Goal: Task Accomplishment & Management: Manage account settings

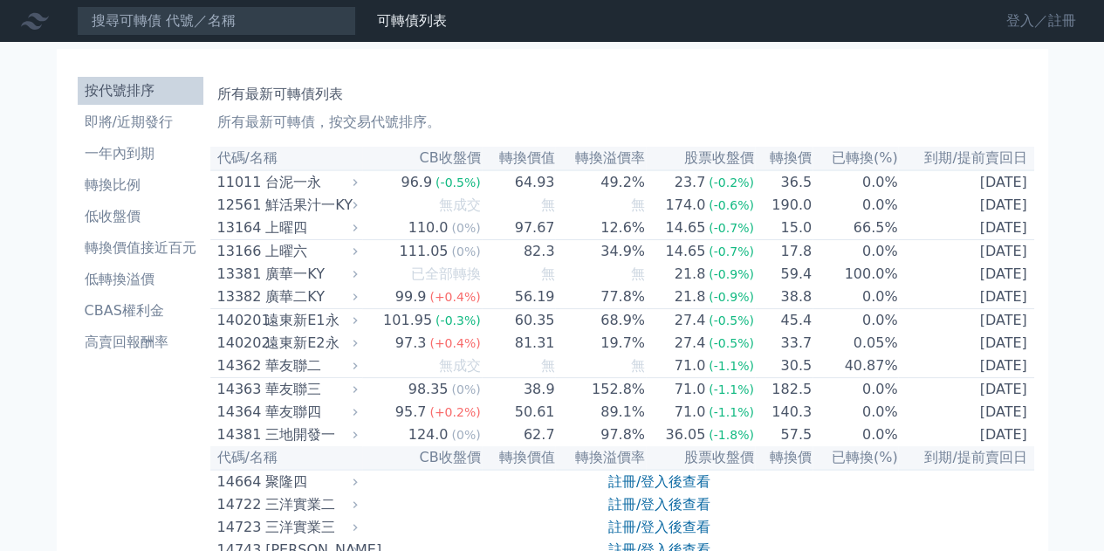
click at [1032, 27] on link "登入／註冊" at bounding box center [1042, 21] width 98 height 28
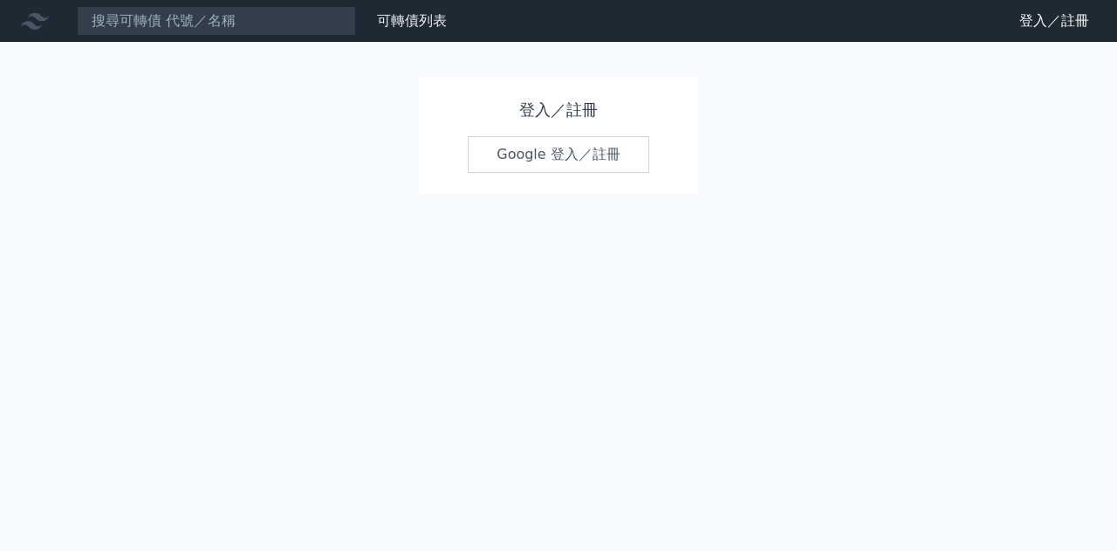
click at [566, 159] on link "Google 登入／註冊" at bounding box center [559, 154] width 182 height 37
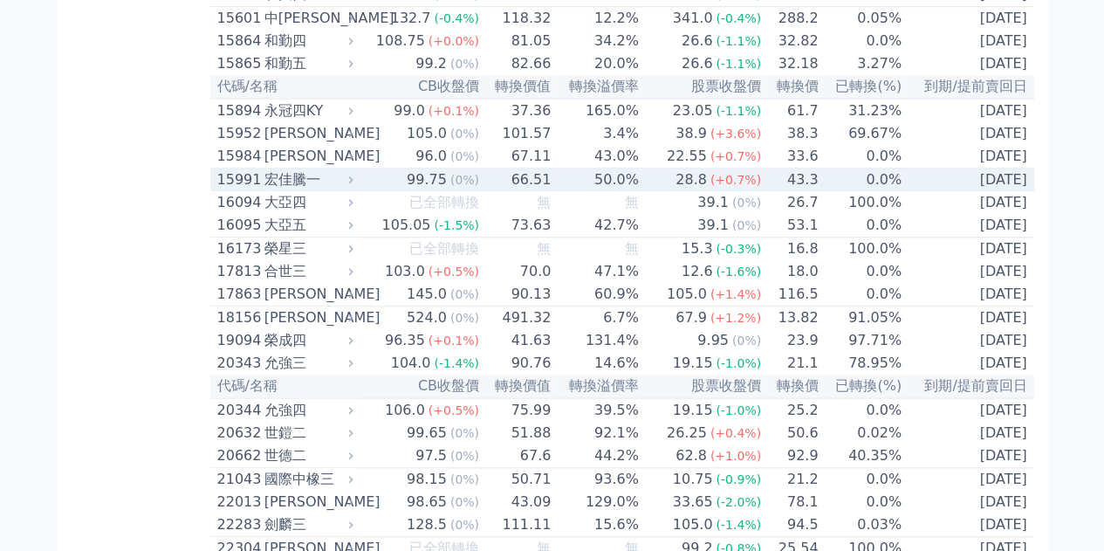
scroll to position [698, 0]
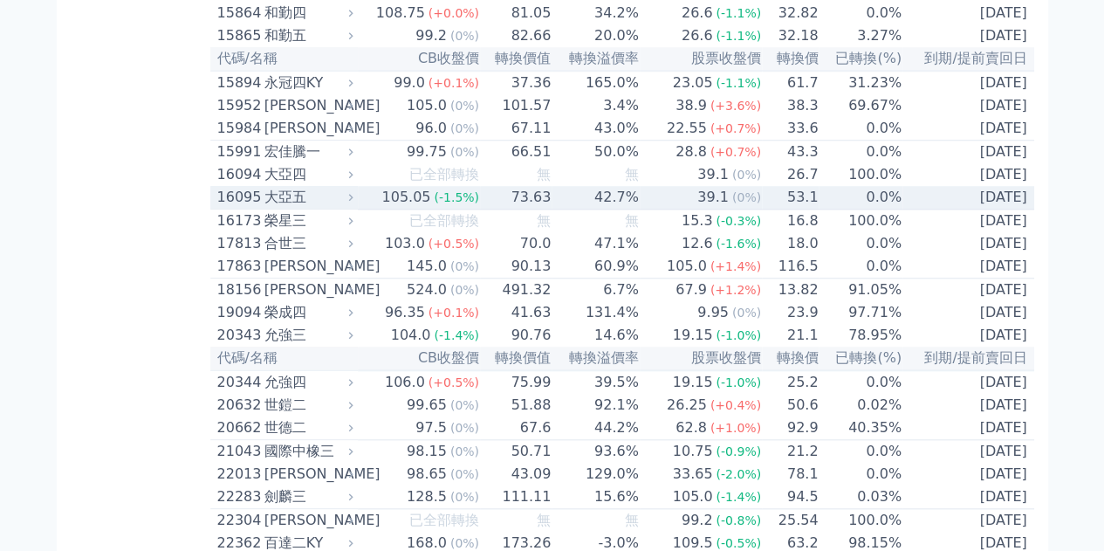
click at [496, 210] on td "73.63" at bounding box center [516, 198] width 72 height 24
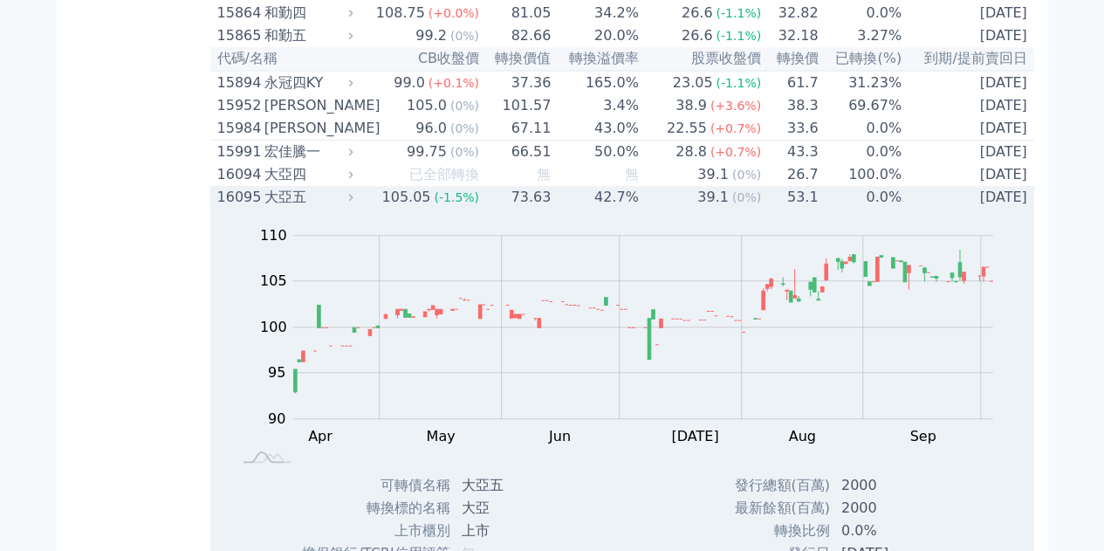
click at [498, 209] on td "73.63" at bounding box center [516, 197] width 72 height 23
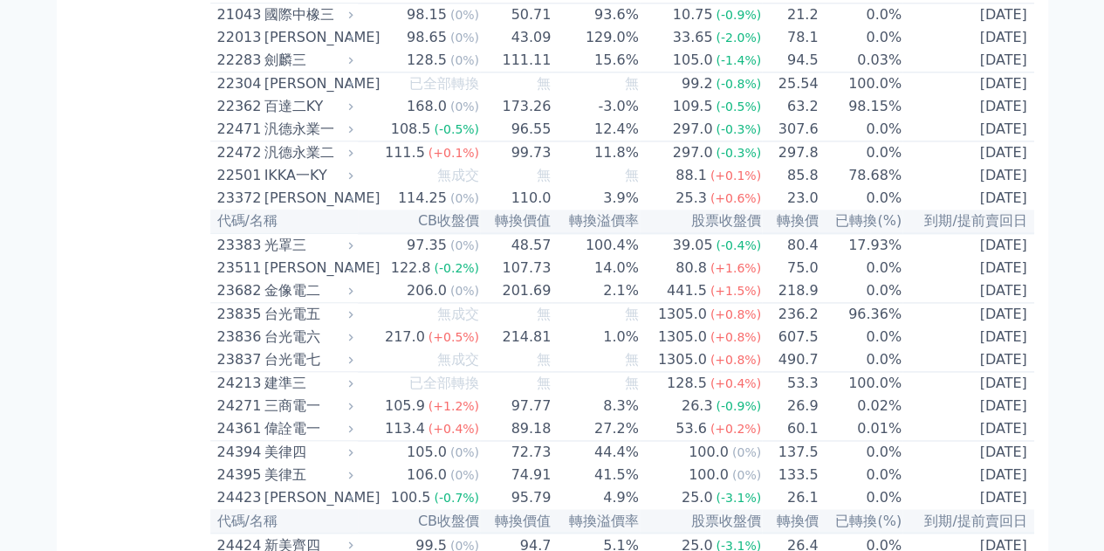
scroll to position [1222, 0]
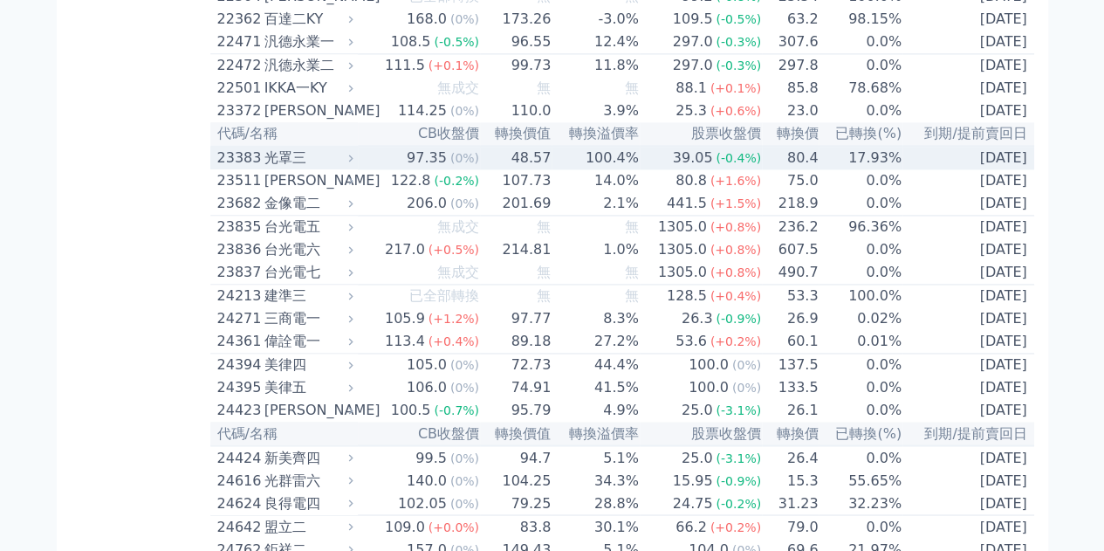
click at [237, 168] on div "23383" at bounding box center [238, 158] width 43 height 21
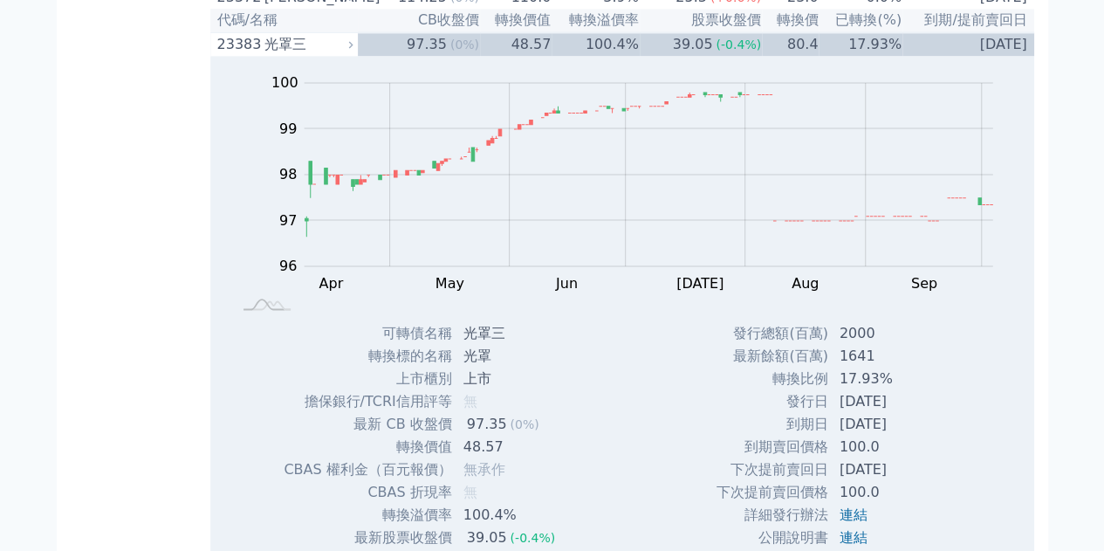
scroll to position [1310, 0]
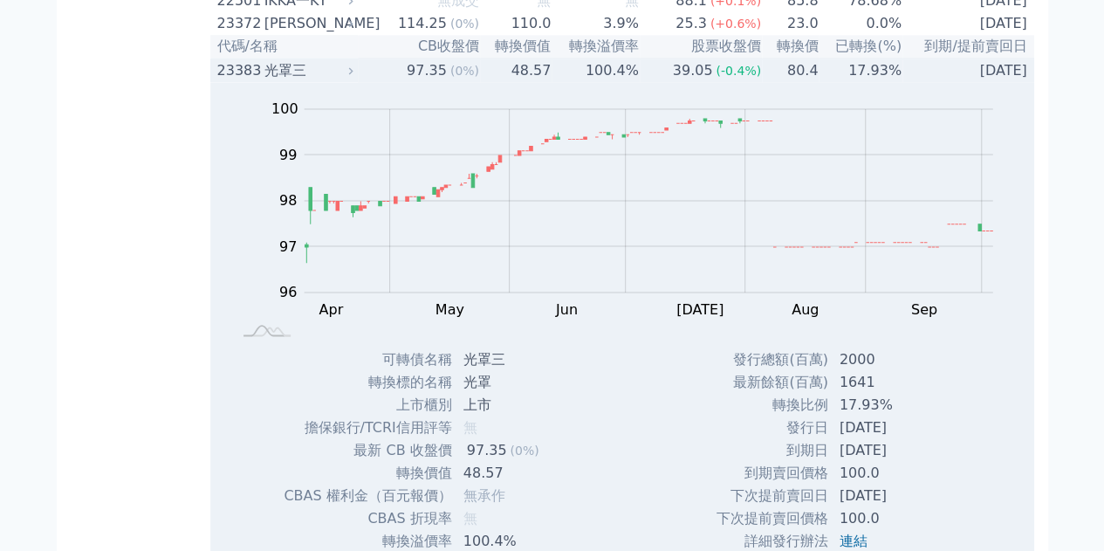
click at [243, 81] on div "23383" at bounding box center [238, 70] width 43 height 21
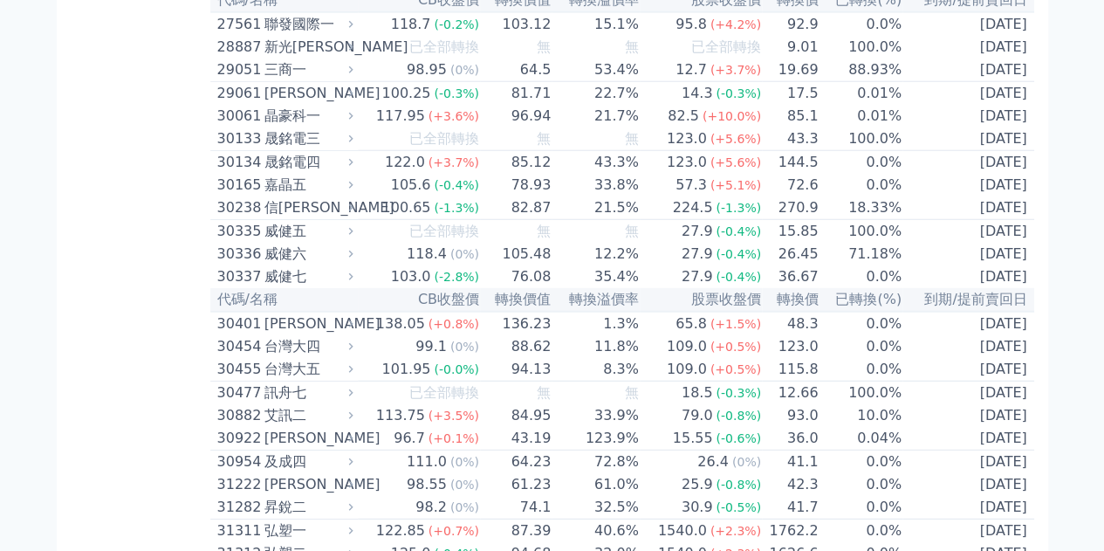
scroll to position [2270, 0]
